Goal: Task Accomplishment & Management: Manage account settings

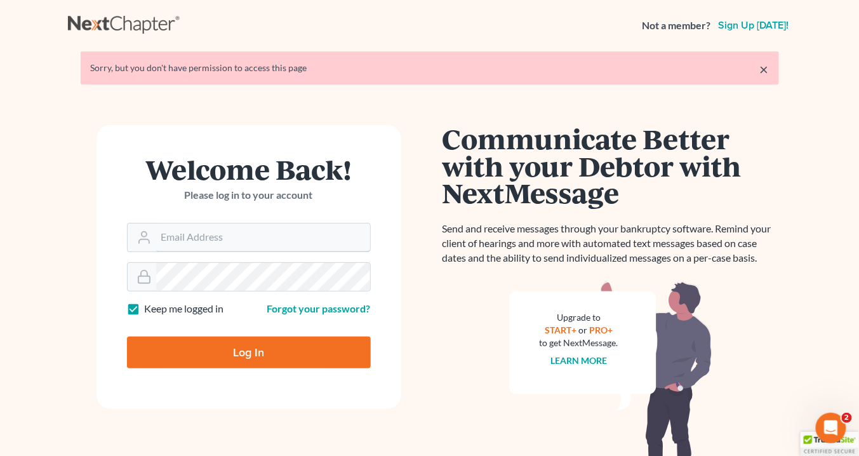
type input "info@saedilawgroup.com"
click at [261, 358] on input "Log In" at bounding box center [249, 352] width 244 height 32
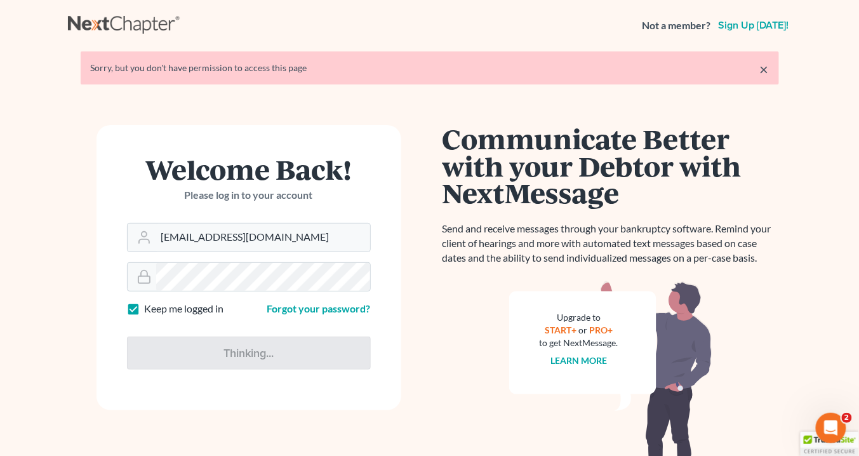
type input "Thinking..."
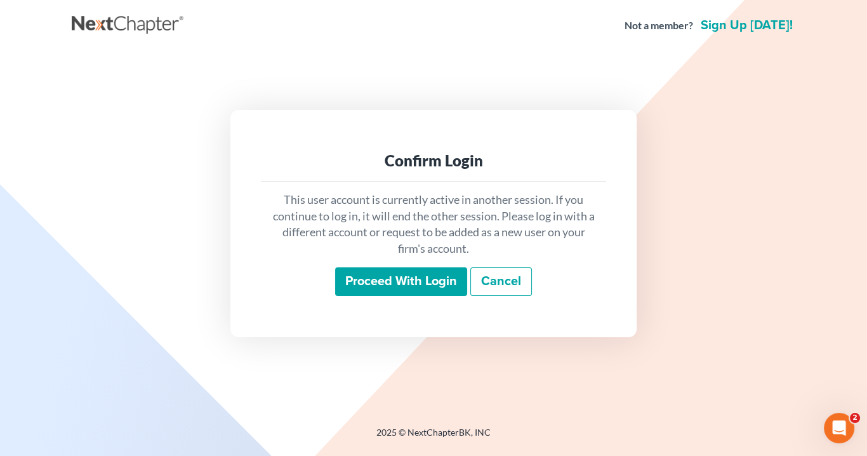
click at [410, 278] on input "Proceed with login" at bounding box center [401, 281] width 132 height 29
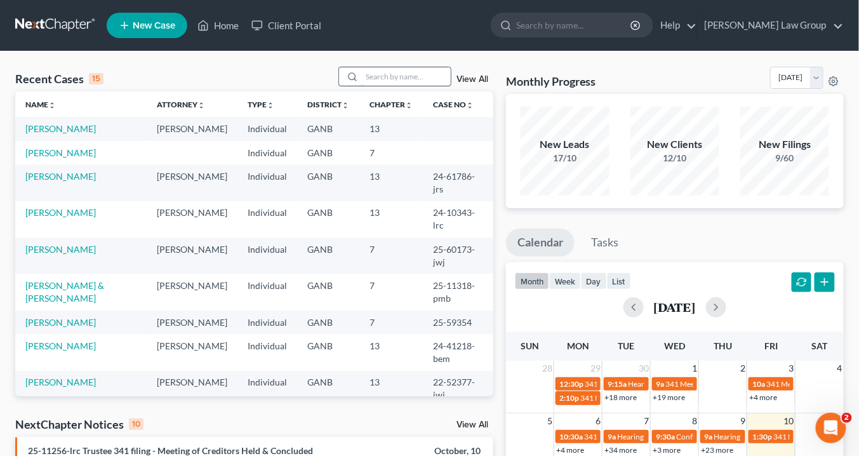
click at [380, 74] on input "search" at bounding box center [406, 76] width 89 height 18
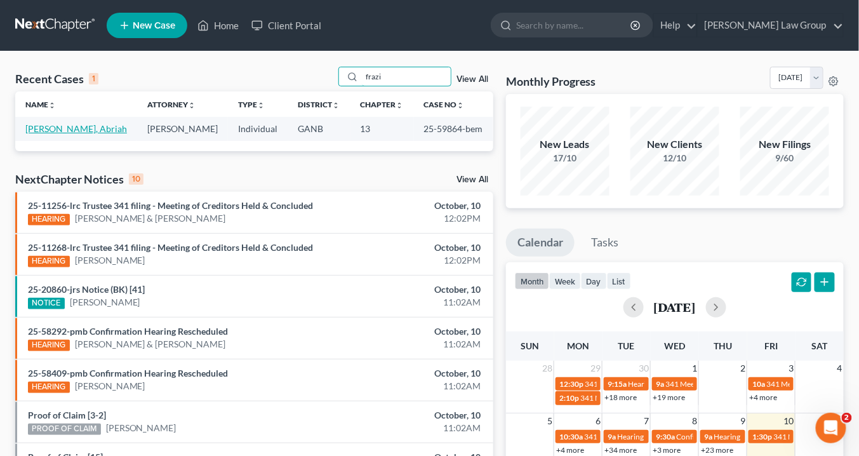
type input "frazi"
click at [67, 127] on link "Frazier, Abriah" at bounding box center [76, 128] width 102 height 11
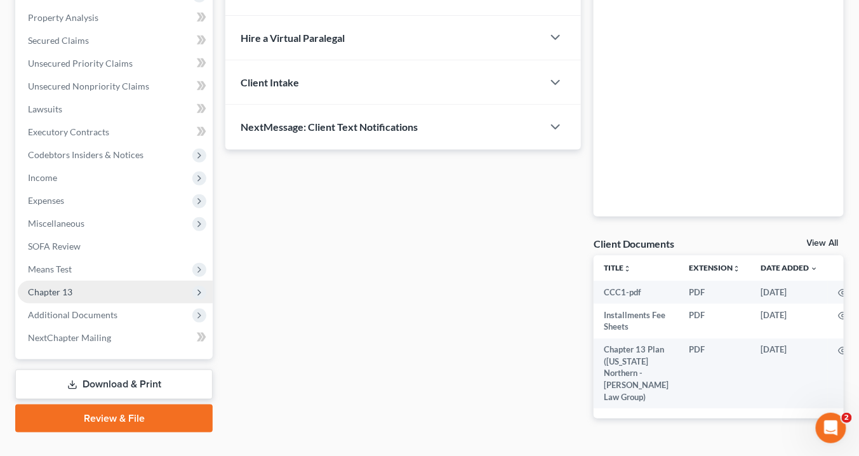
scroll to position [270, 0]
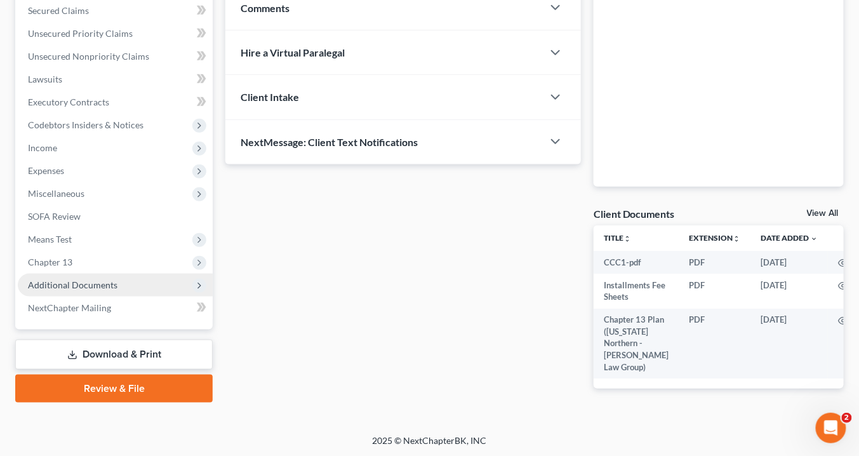
click at [105, 284] on span "Additional Documents" at bounding box center [72, 284] width 89 height 11
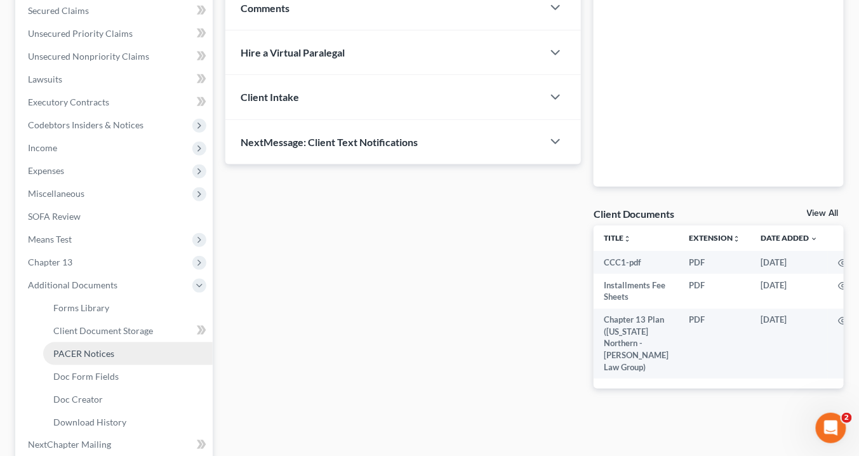
click at [109, 349] on span "PACER Notices" at bounding box center [83, 353] width 61 height 11
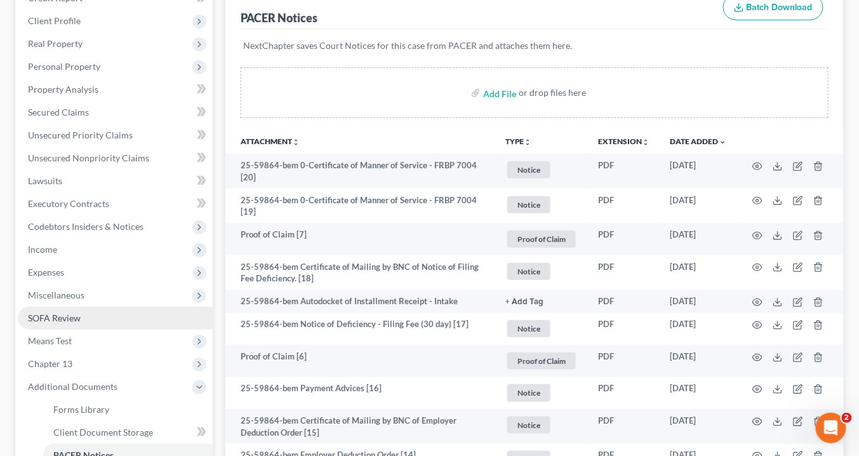
scroll to position [168, 0]
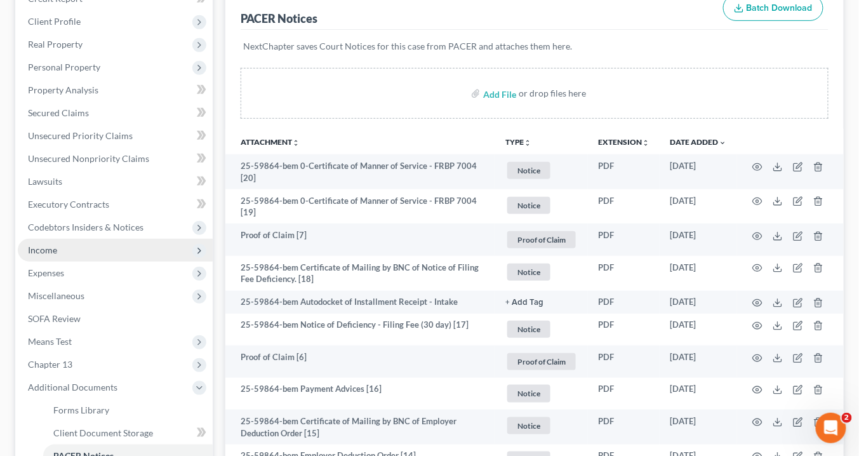
click at [43, 249] on span "Income" at bounding box center [42, 249] width 29 height 11
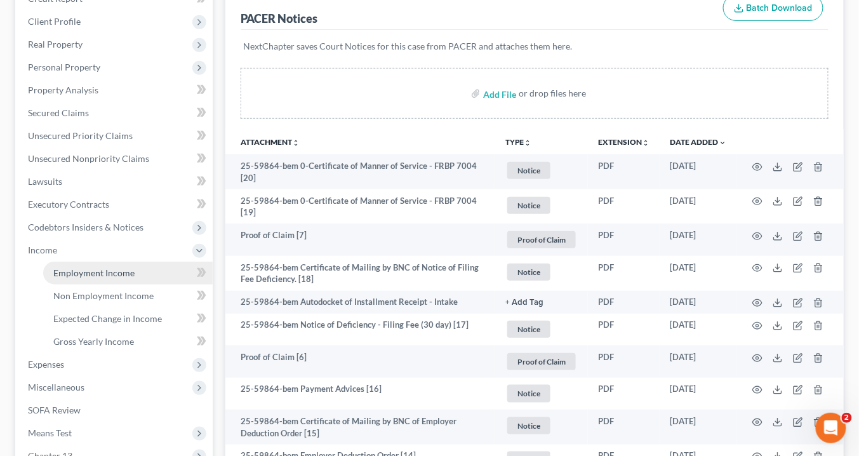
click at [116, 270] on span "Employment Income" at bounding box center [93, 272] width 81 height 11
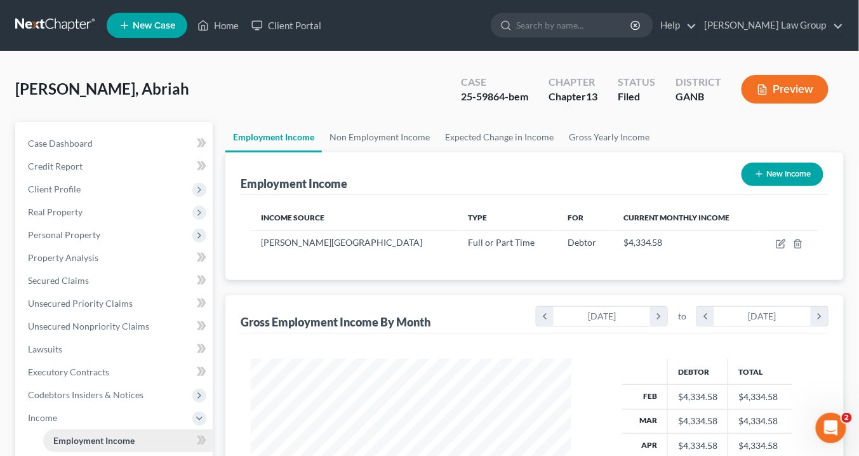
scroll to position [225, 346]
click at [66, 229] on span "Personal Property" at bounding box center [64, 234] width 72 height 11
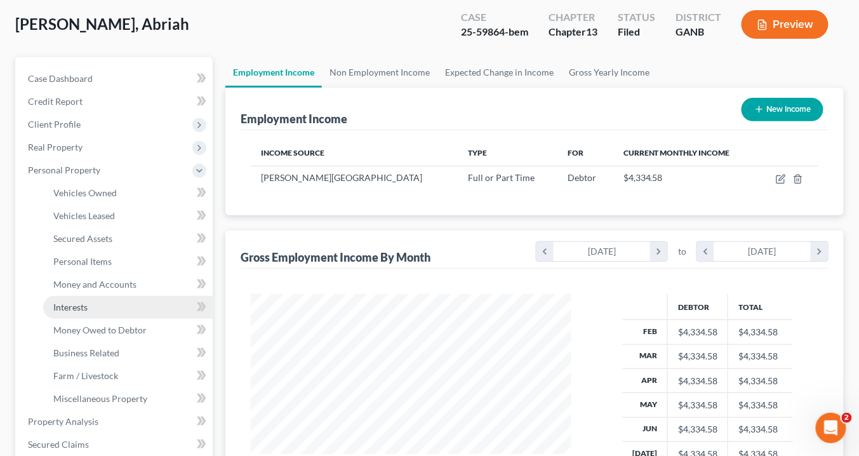
scroll to position [102, 0]
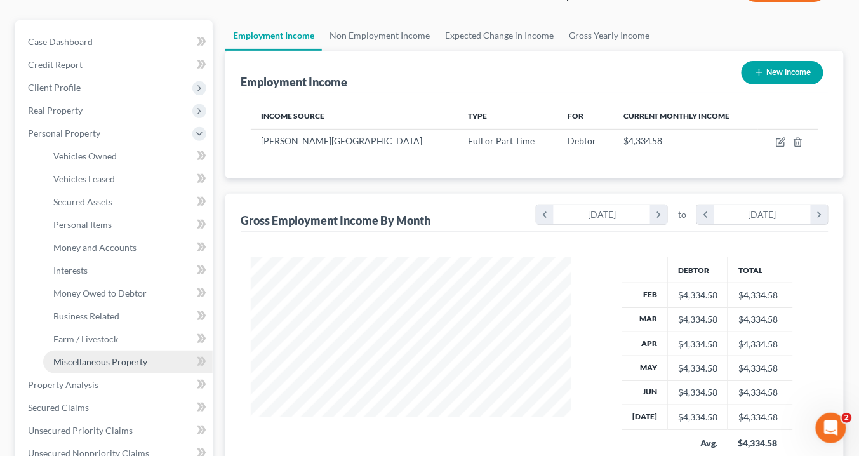
click at [91, 357] on span "Miscellaneous Property" at bounding box center [100, 361] width 94 height 11
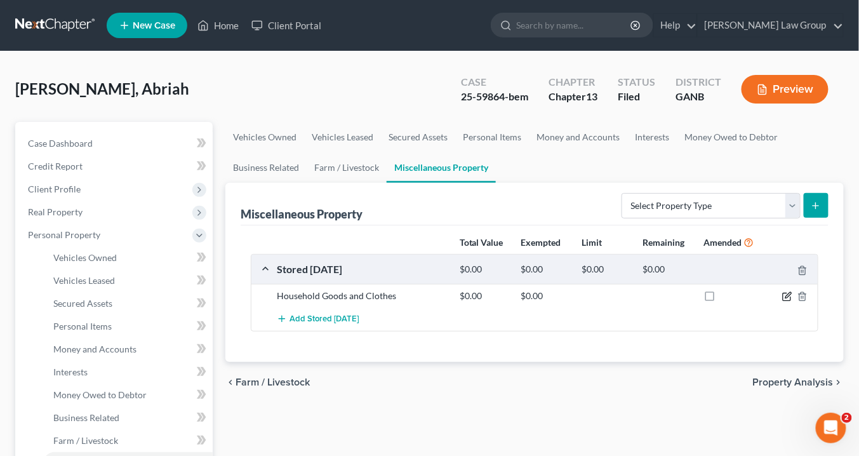
click at [786, 292] on icon "button" at bounding box center [787, 296] width 10 height 10
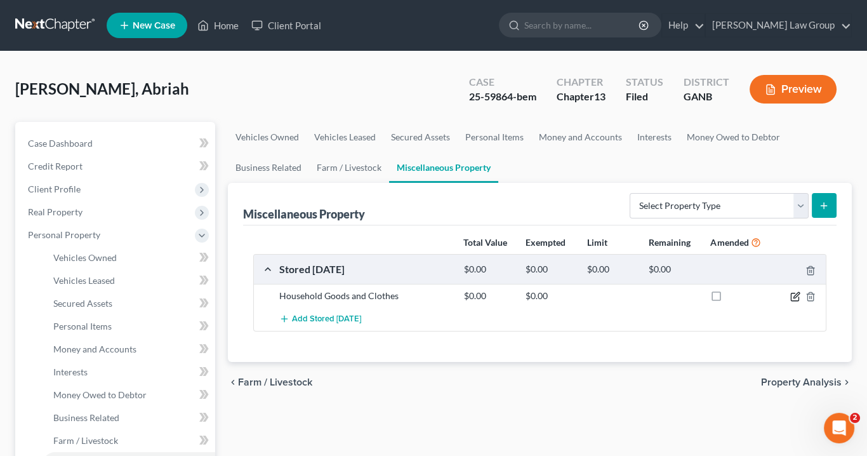
select select "10"
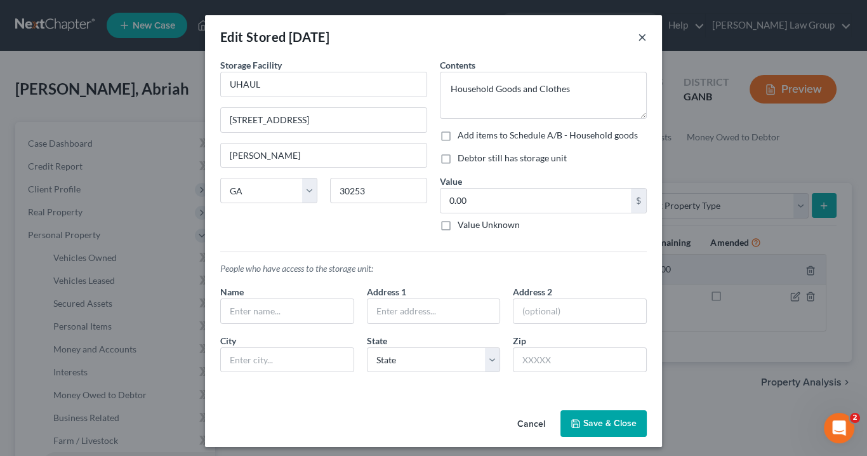
click at [638, 36] on button "×" at bounding box center [642, 36] width 9 height 15
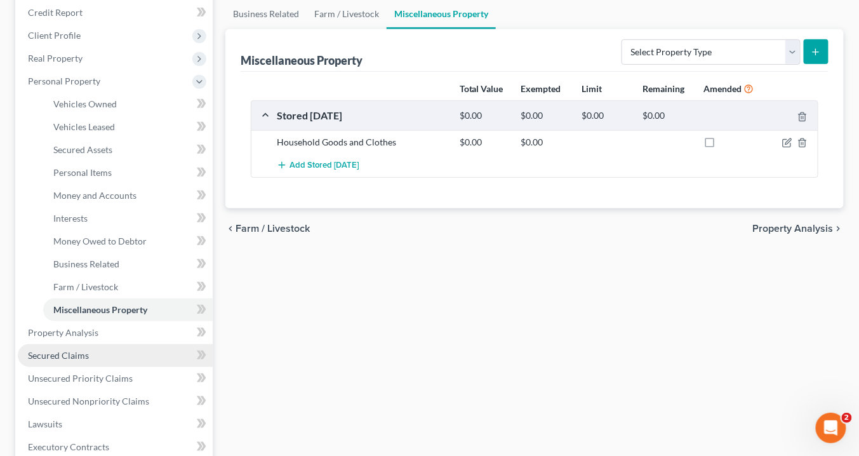
scroll to position [203, 0]
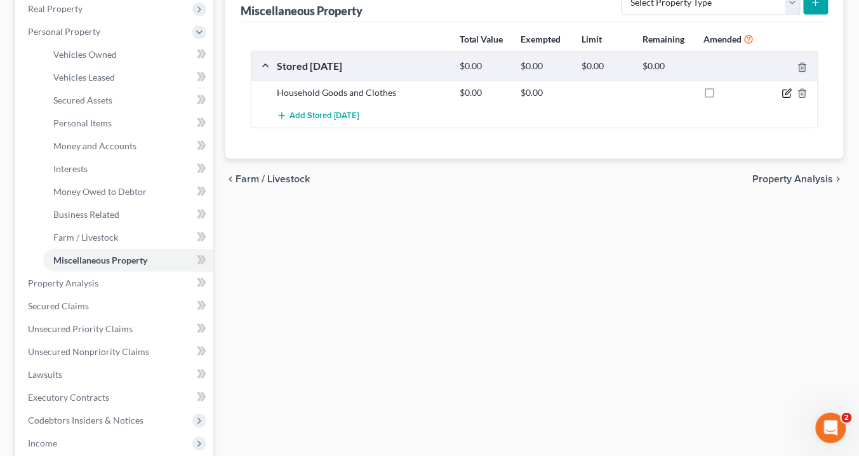
click at [789, 88] on icon "button" at bounding box center [787, 93] width 10 height 10
select select "10"
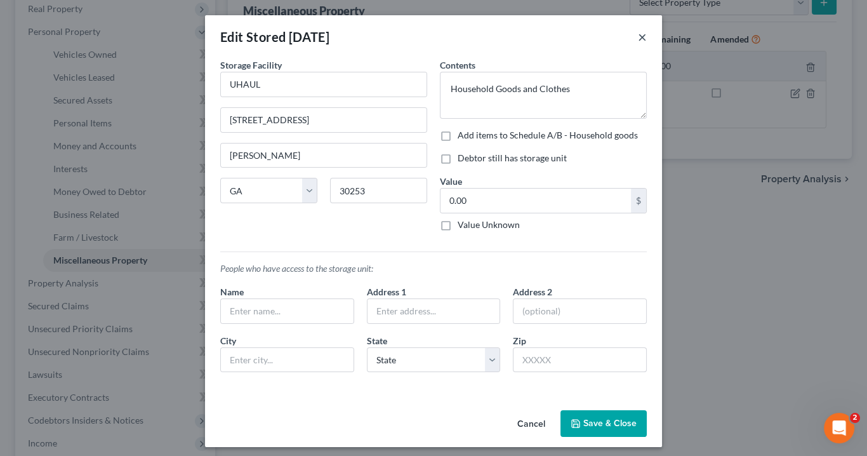
click at [638, 30] on button "×" at bounding box center [642, 36] width 9 height 15
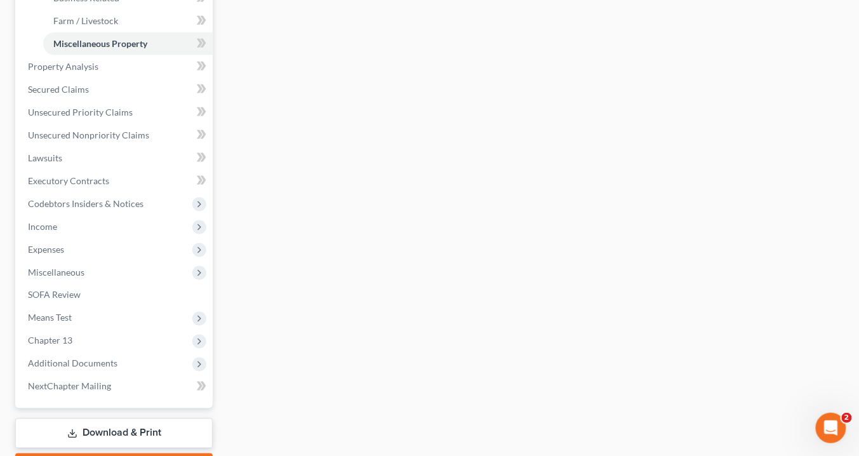
scroll to position [457, 0]
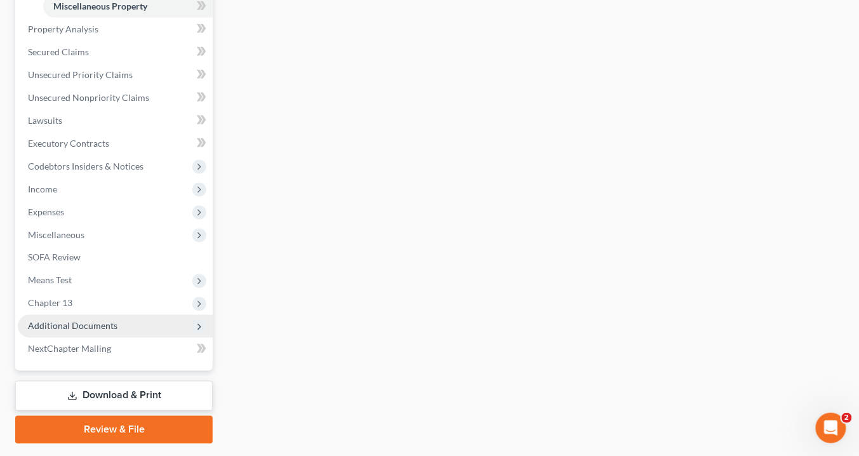
click at [100, 322] on span "Additional Documents" at bounding box center [72, 325] width 89 height 11
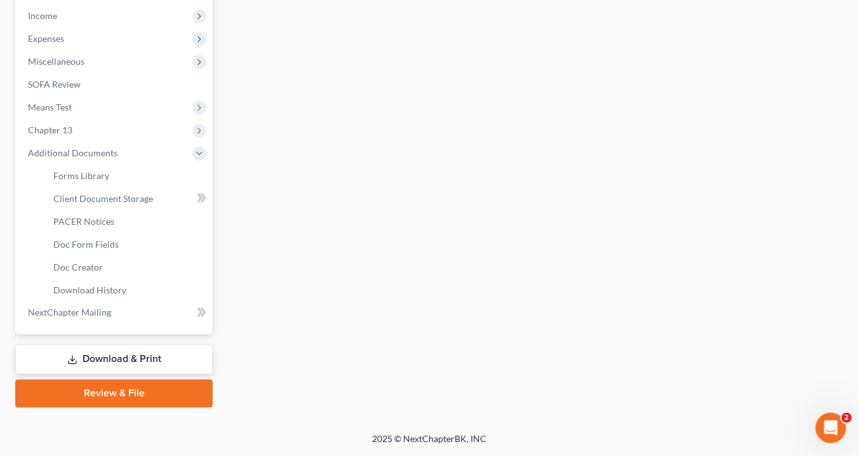
scroll to position [399, 0]
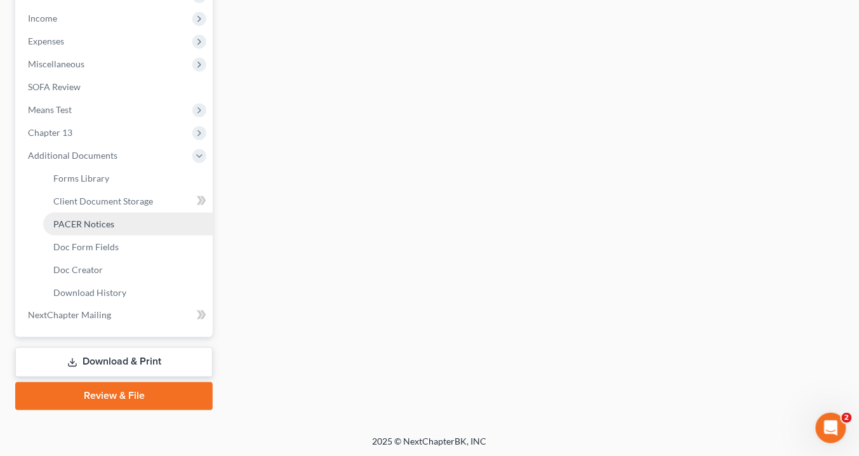
click at [113, 223] on link "PACER Notices" at bounding box center [127, 224] width 169 height 23
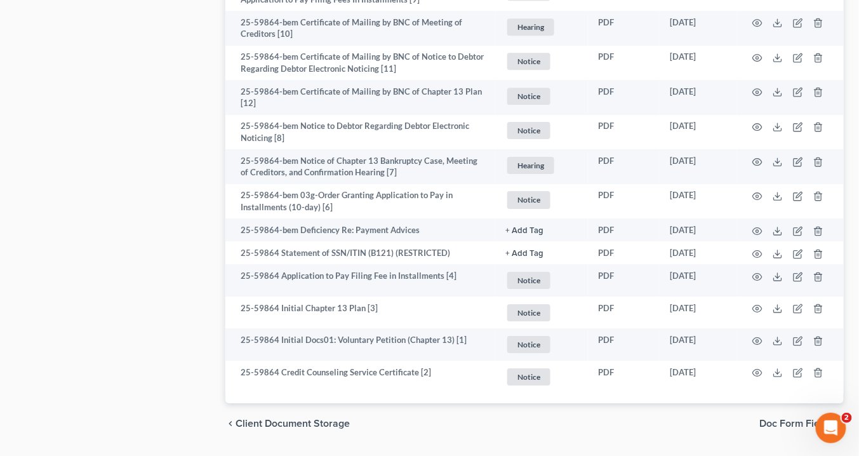
scroll to position [1183, 0]
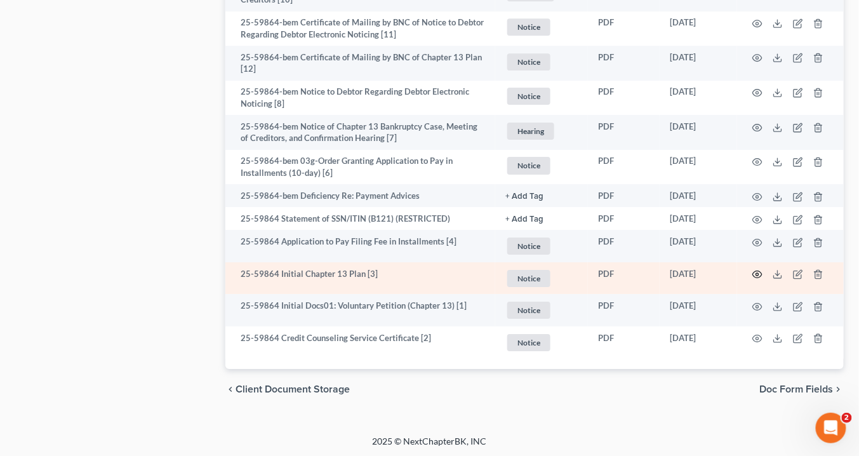
click at [755, 273] on icon "button" at bounding box center [757, 274] width 10 height 10
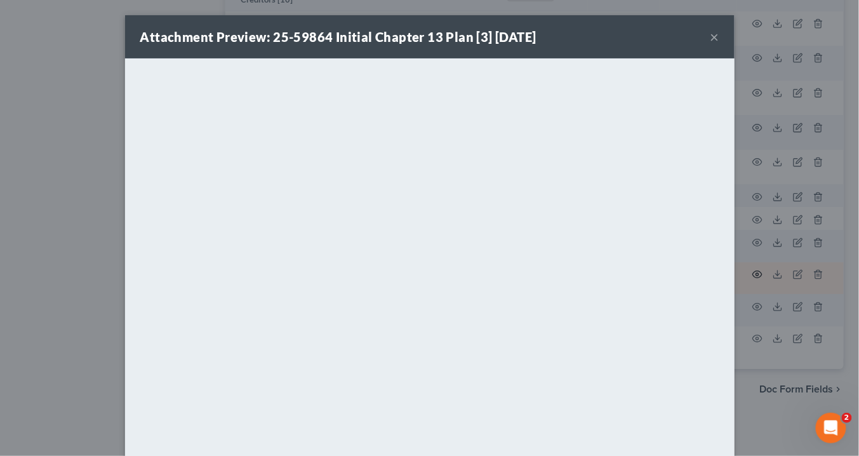
scroll to position [1178, 0]
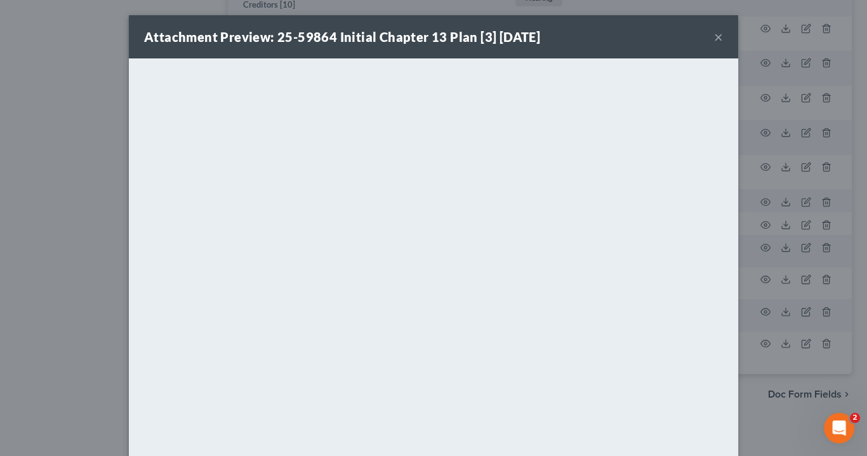
click at [716, 35] on button "×" at bounding box center [718, 36] width 9 height 15
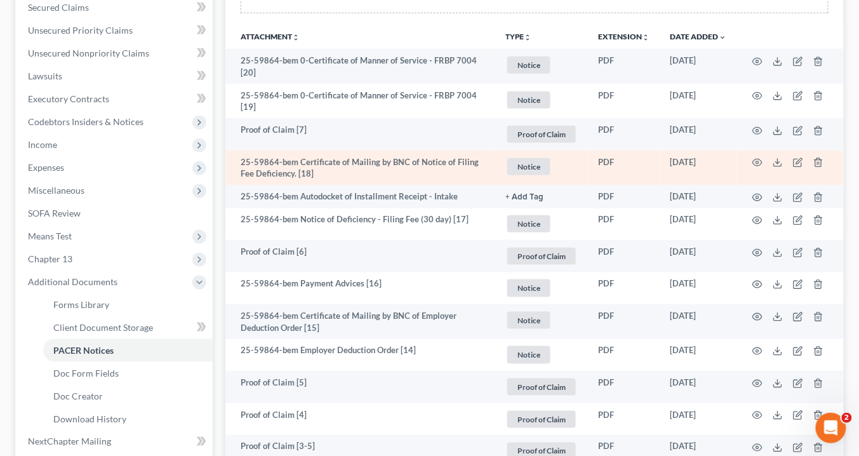
scroll to position [213, 0]
